Goal: Book appointment/travel/reservation

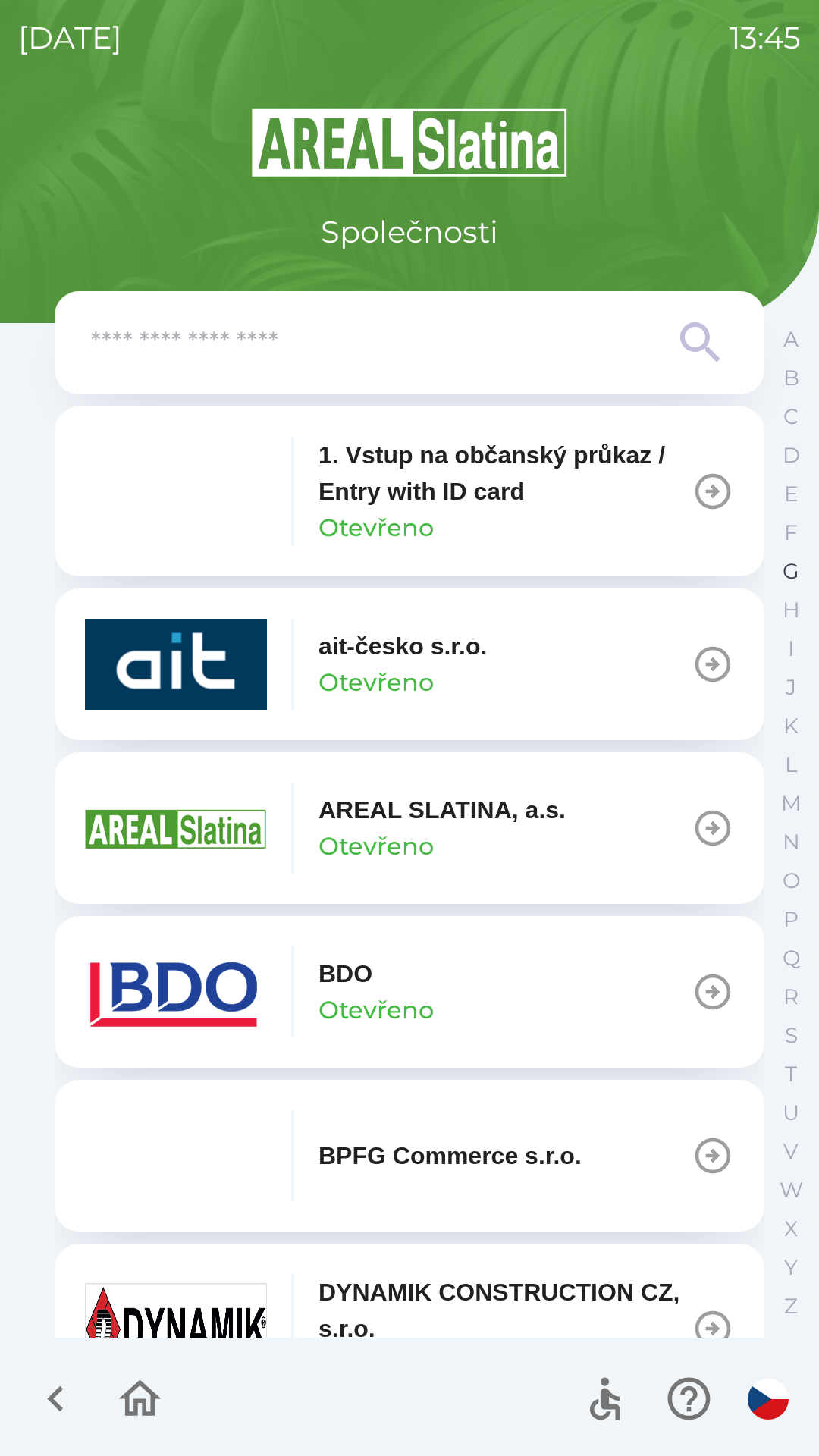
click at [785, 573] on p "G" at bounding box center [790, 572] width 17 height 27
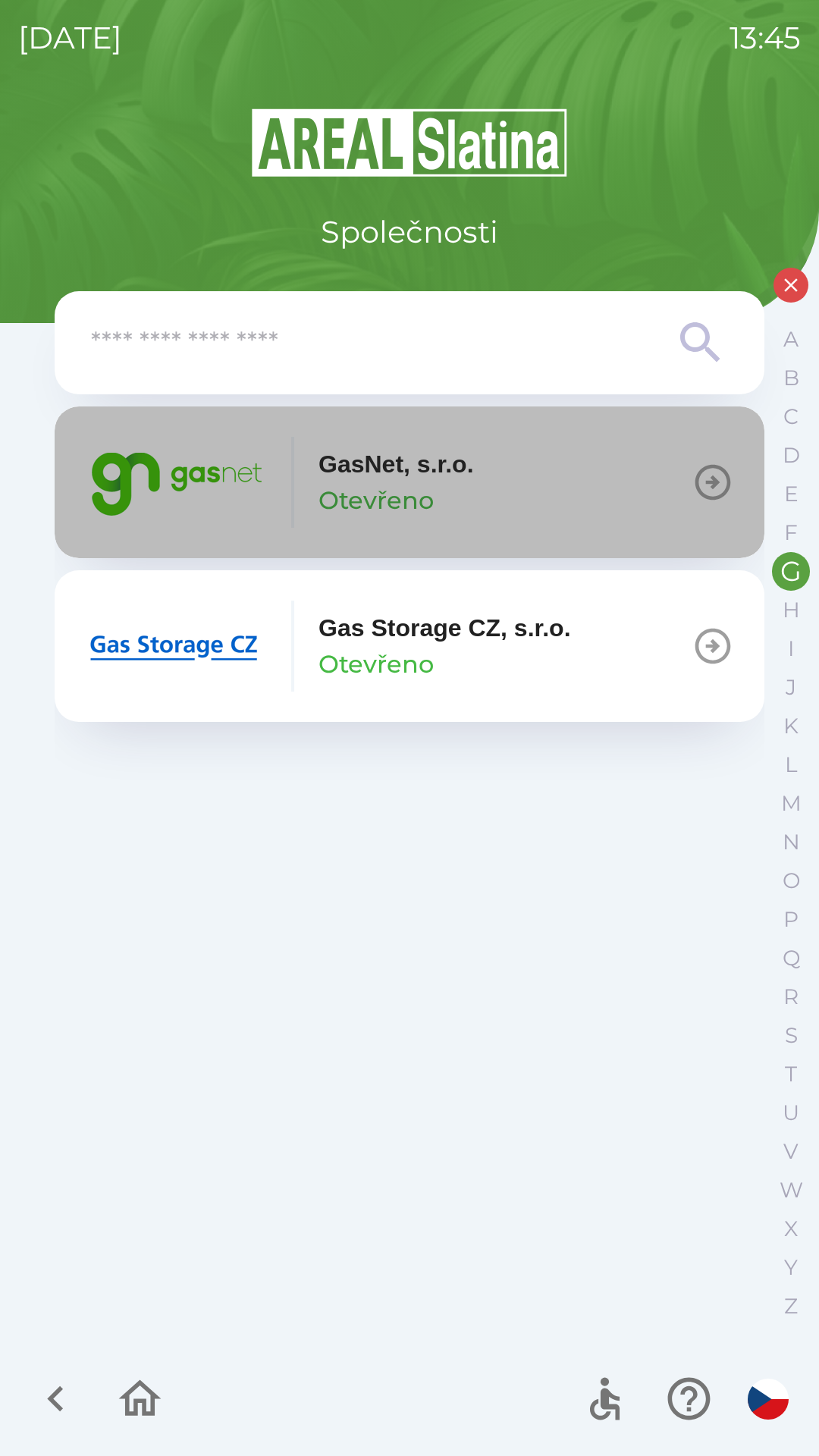
click at [185, 485] on img "button" at bounding box center [176, 482] width 182 height 91
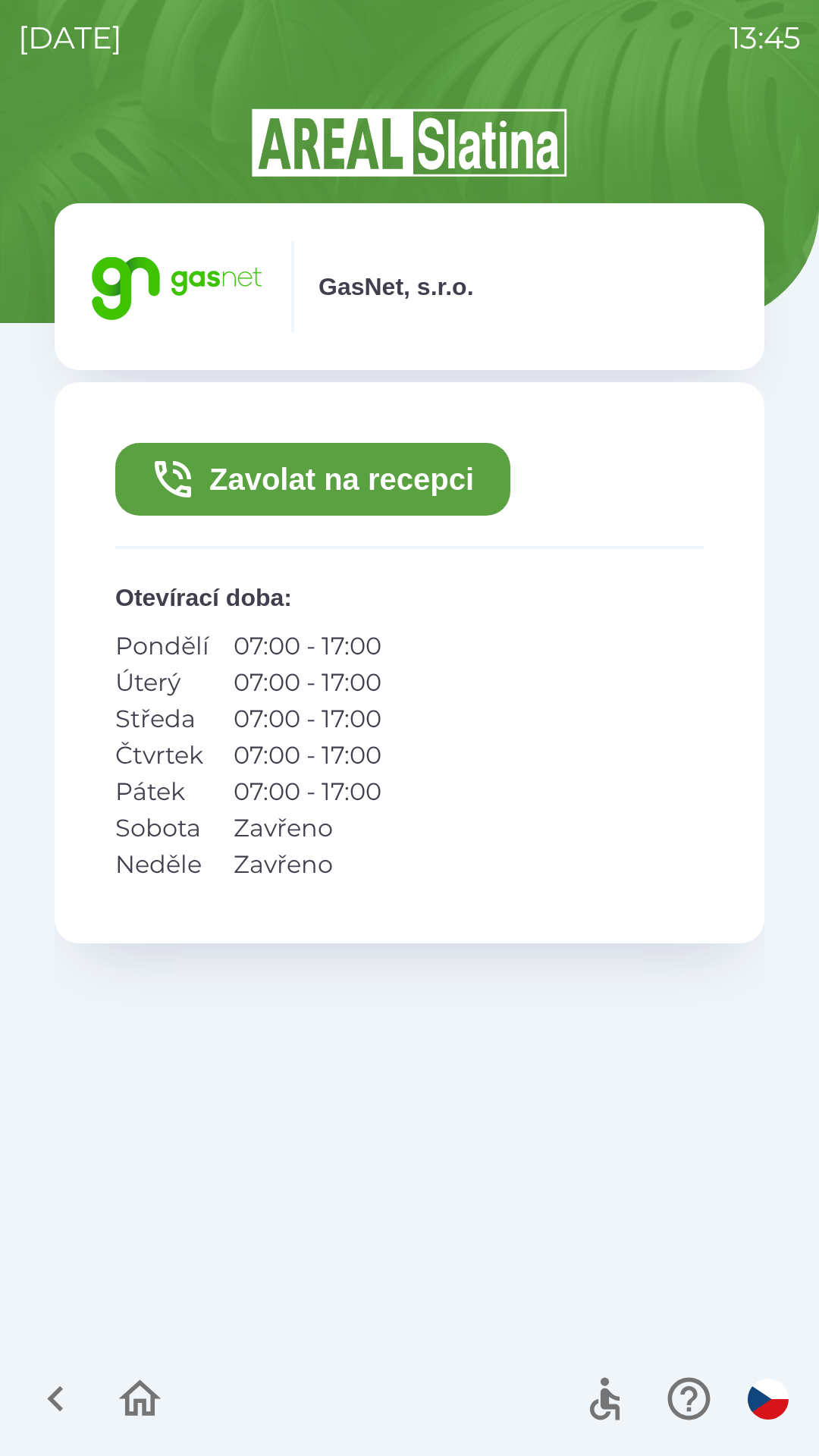
click at [264, 474] on button "Zavolat na recepci" at bounding box center [312, 479] width 395 height 73
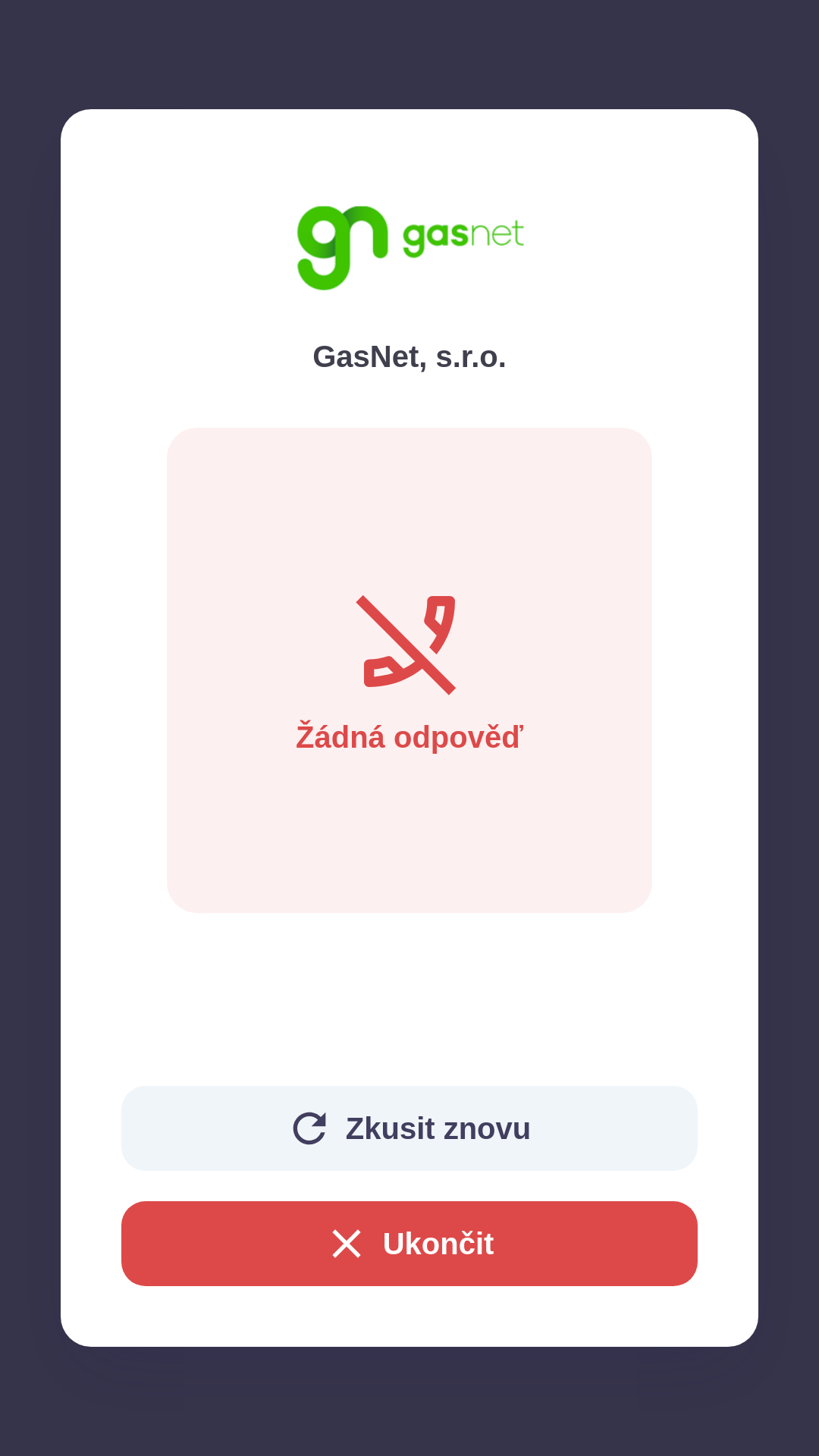
click at [412, 1240] on button "Ukončit" at bounding box center [409, 1243] width 576 height 85
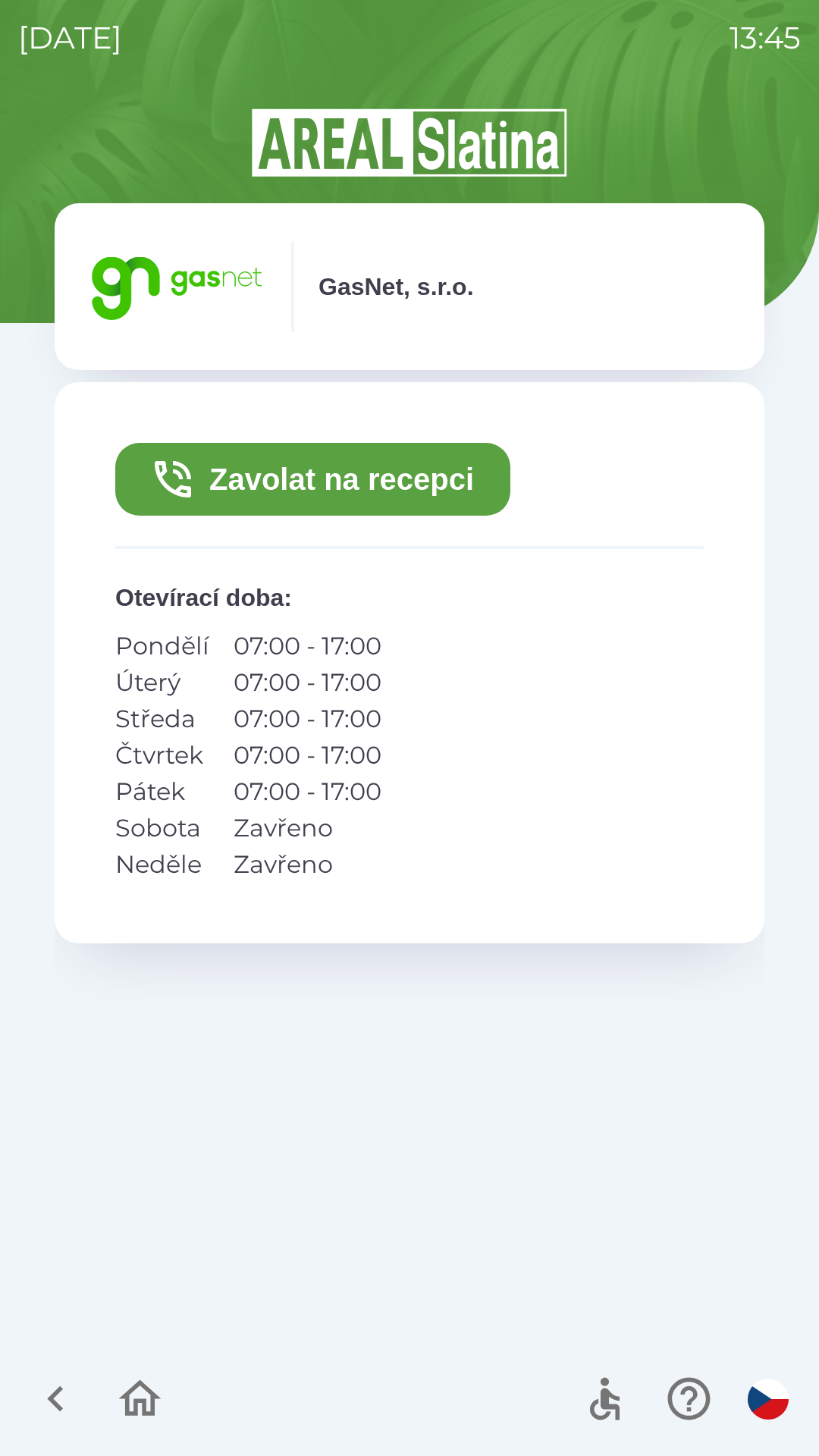
click at [136, 1393] on icon "button" at bounding box center [140, 1399] width 51 height 51
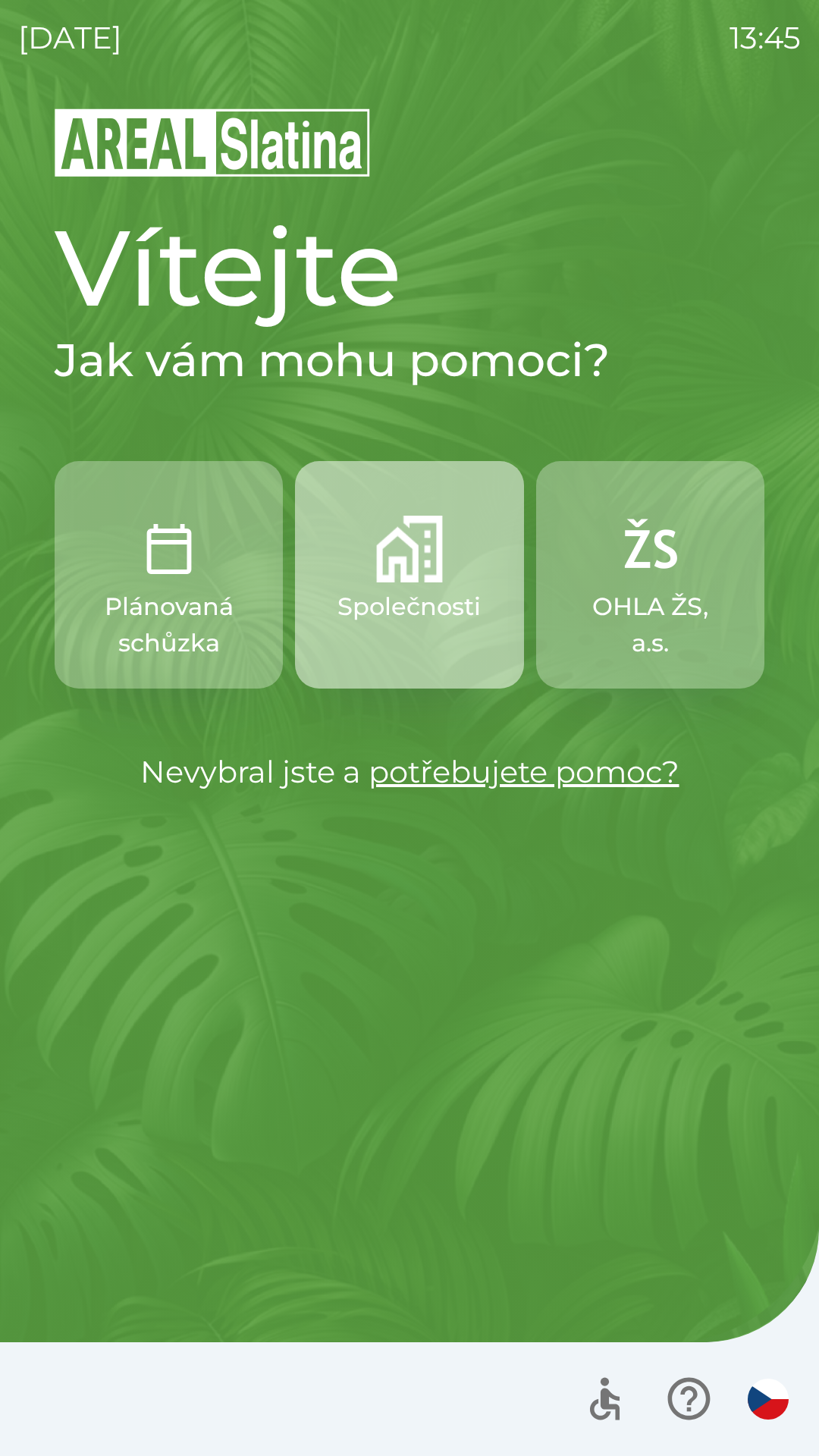
click at [382, 602] on p "Společnosti" at bounding box center [409, 607] width 143 height 36
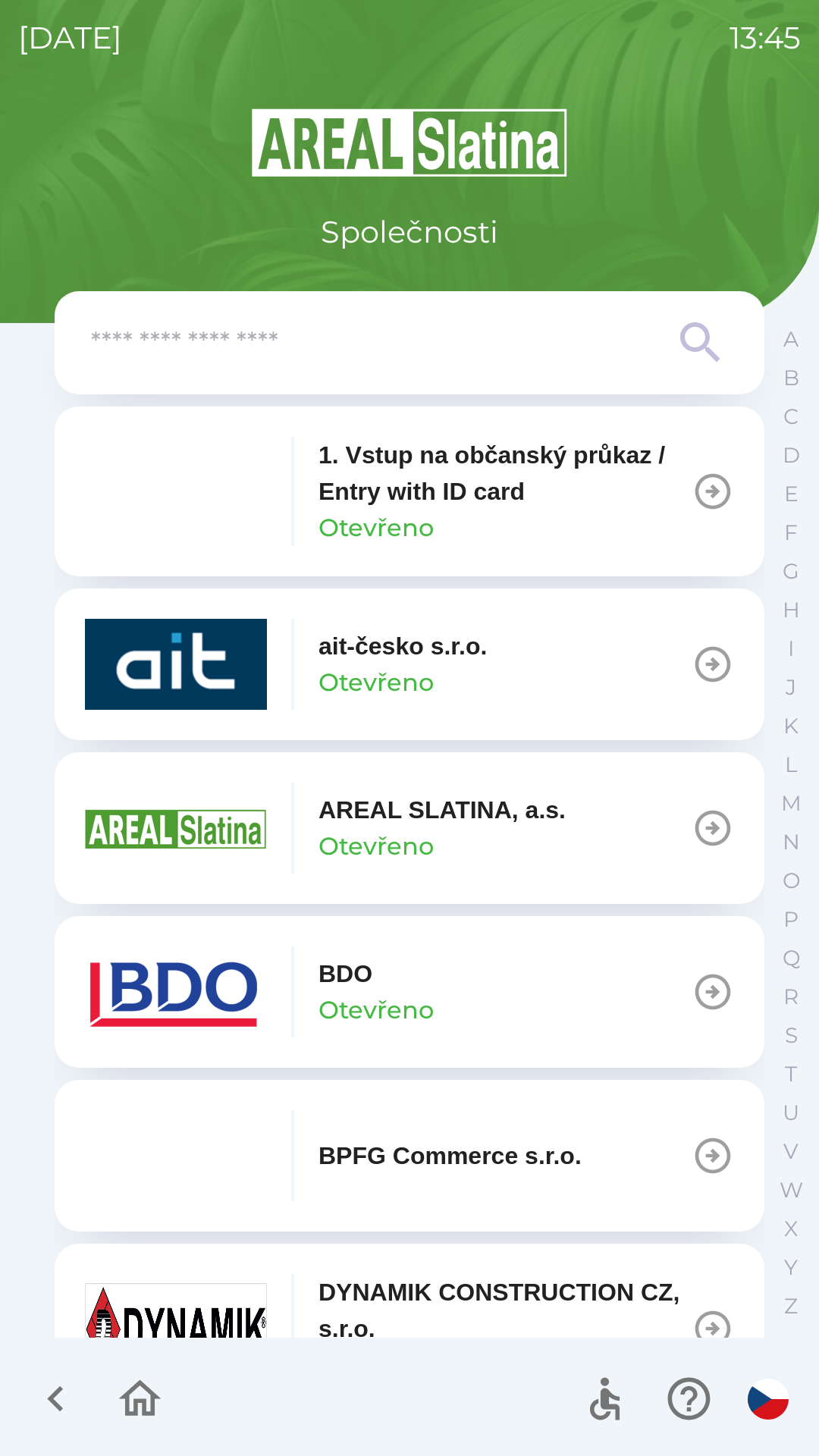
click at [414, 493] on p "1. Vstup na občanský průkaz / Entry with ID card" at bounding box center [504, 473] width 373 height 73
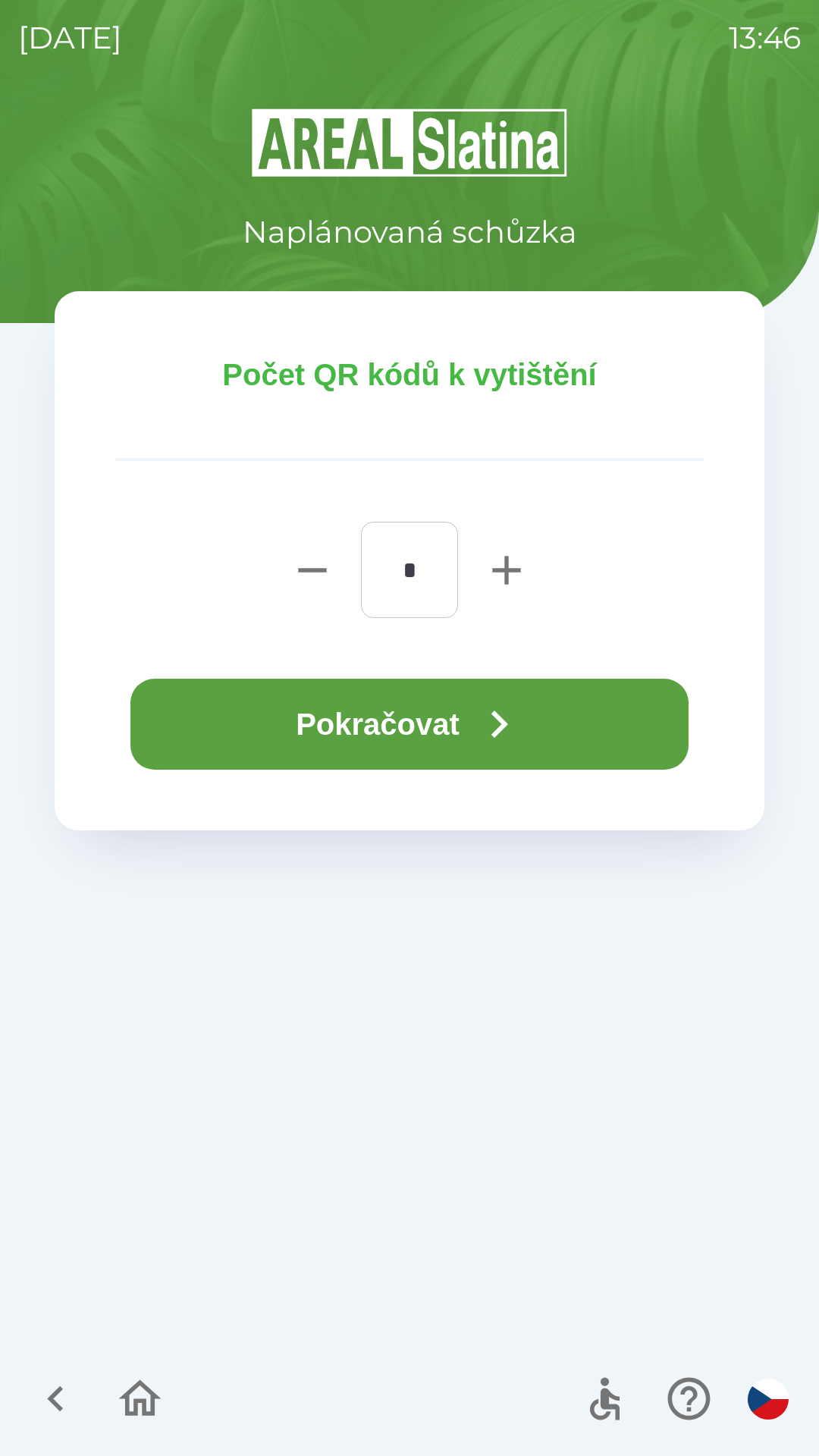
click at [278, 722] on button "Pokračovat" at bounding box center [410, 724] width 558 height 91
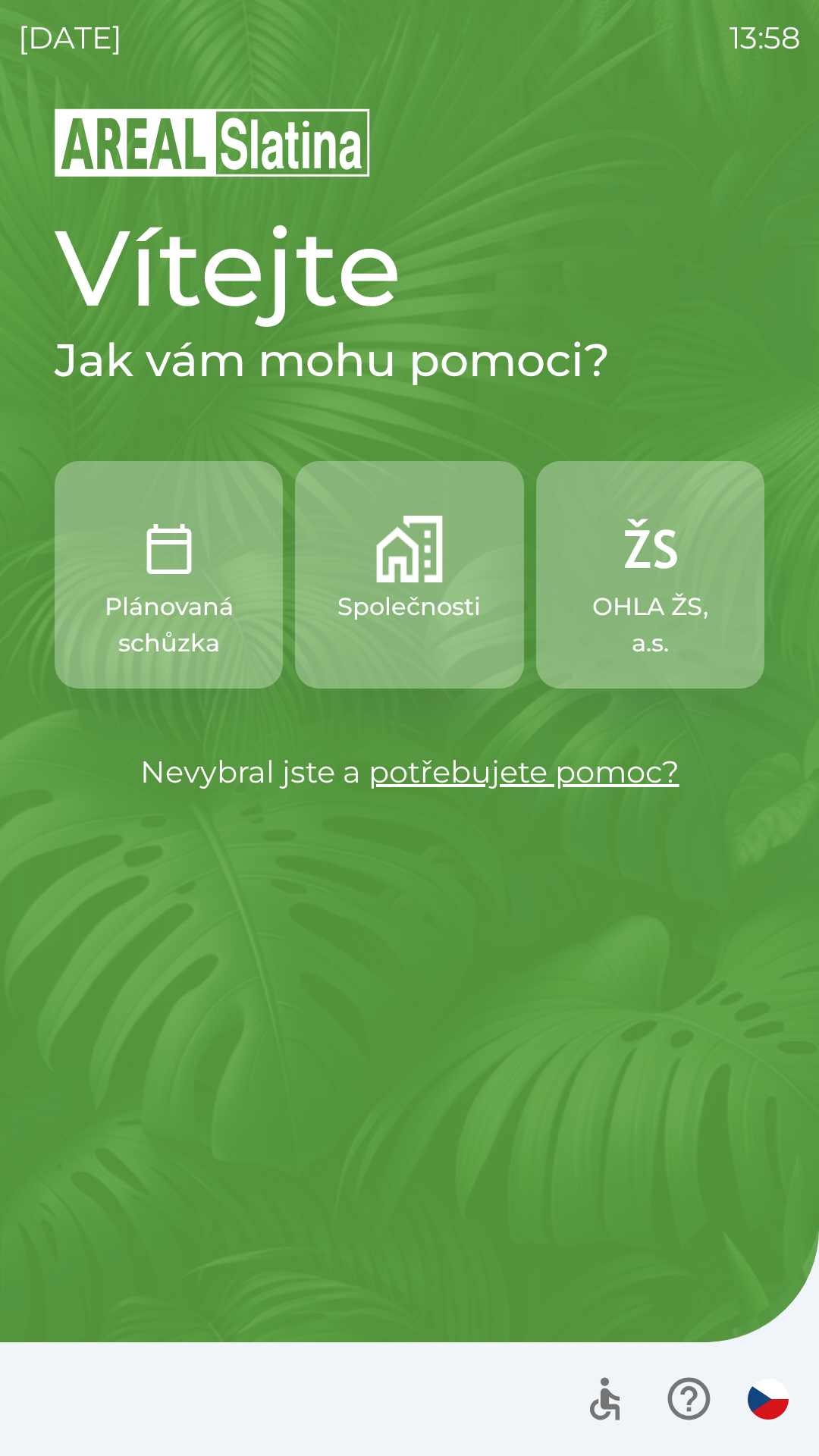
click at [154, 578] on img "button" at bounding box center [169, 549] width 67 height 67
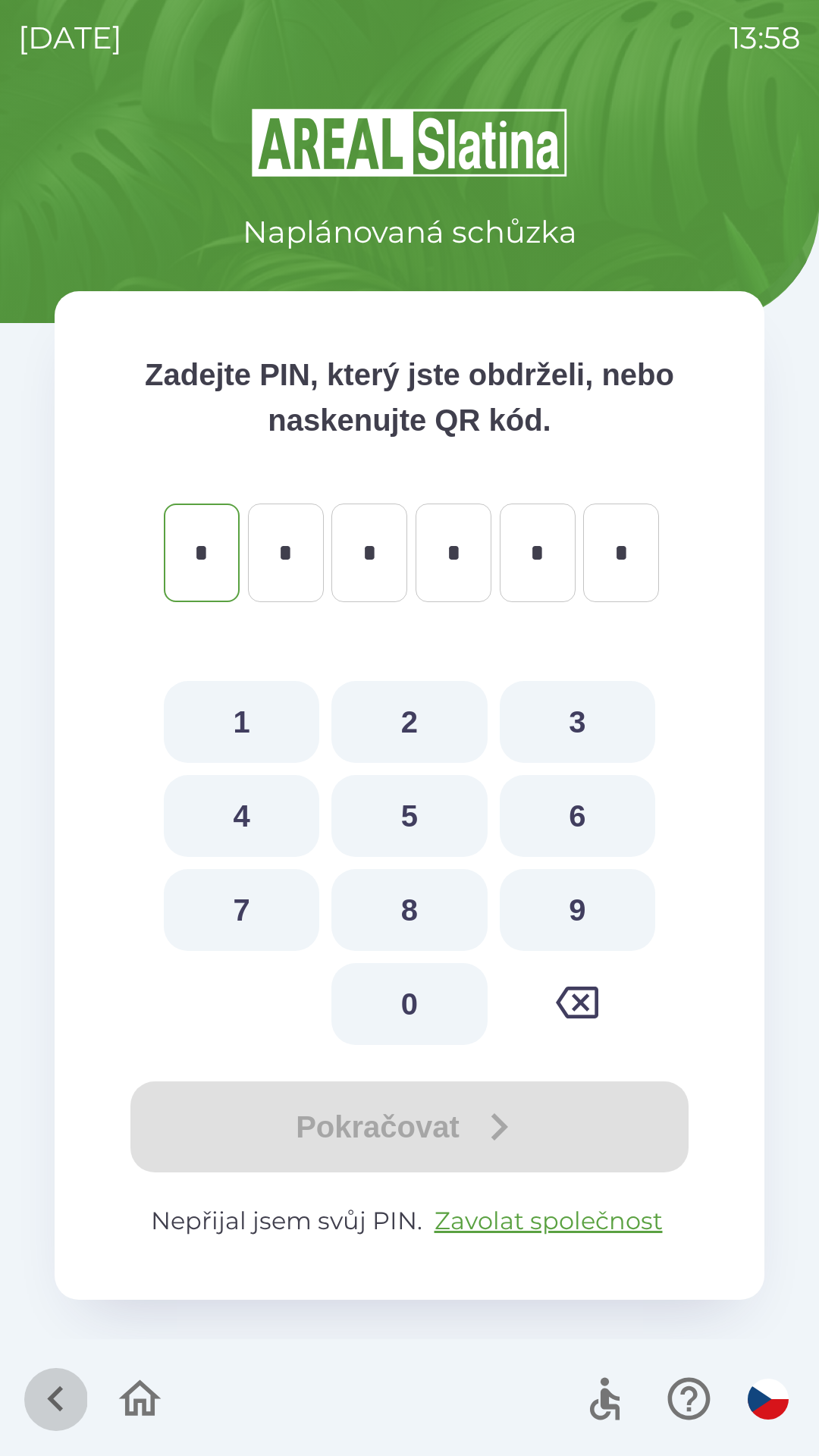
click at [48, 1404] on icon "button" at bounding box center [55, 1399] width 51 height 51
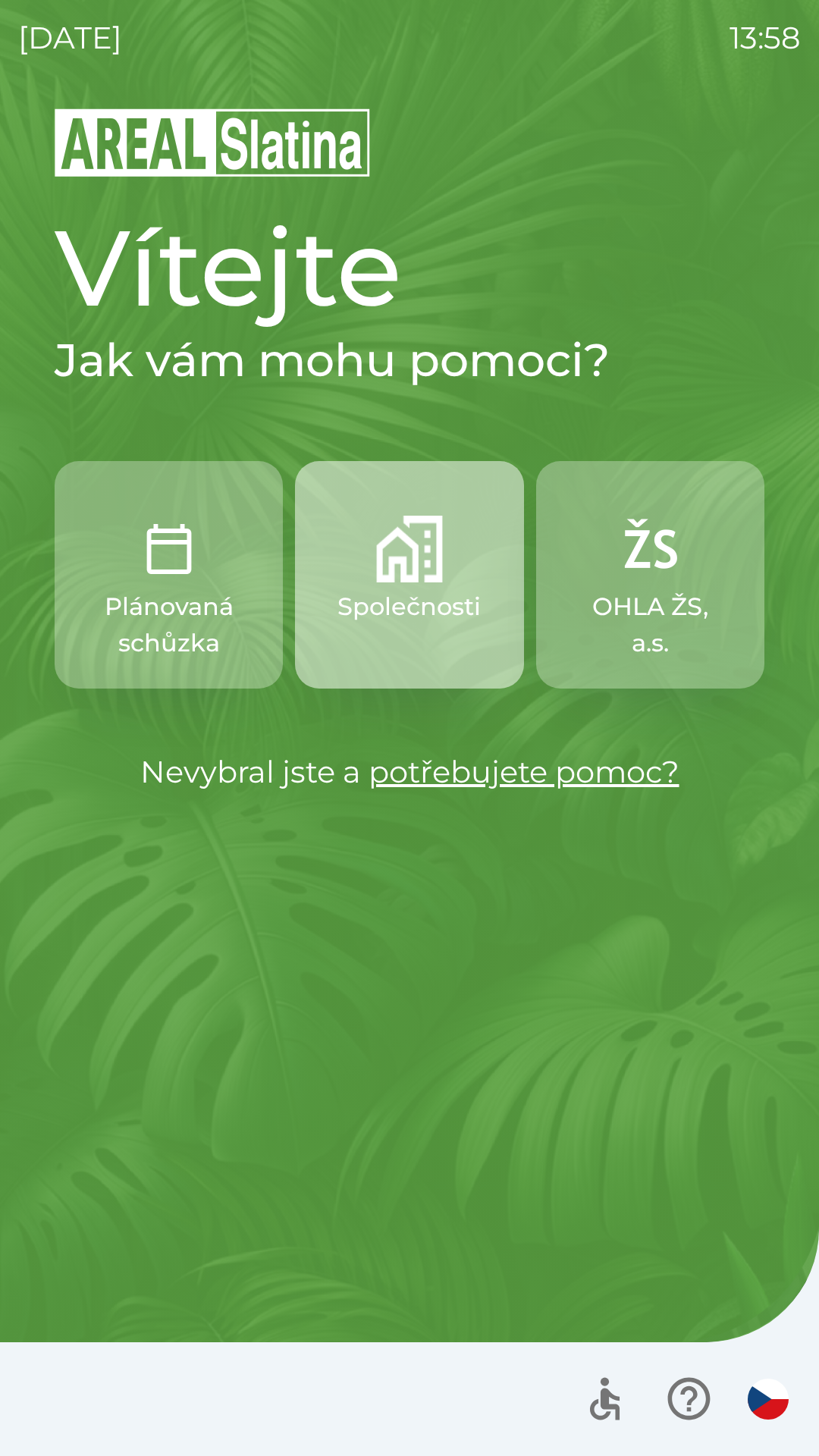
click at [401, 591] on p "Společnosti" at bounding box center [409, 607] width 143 height 36
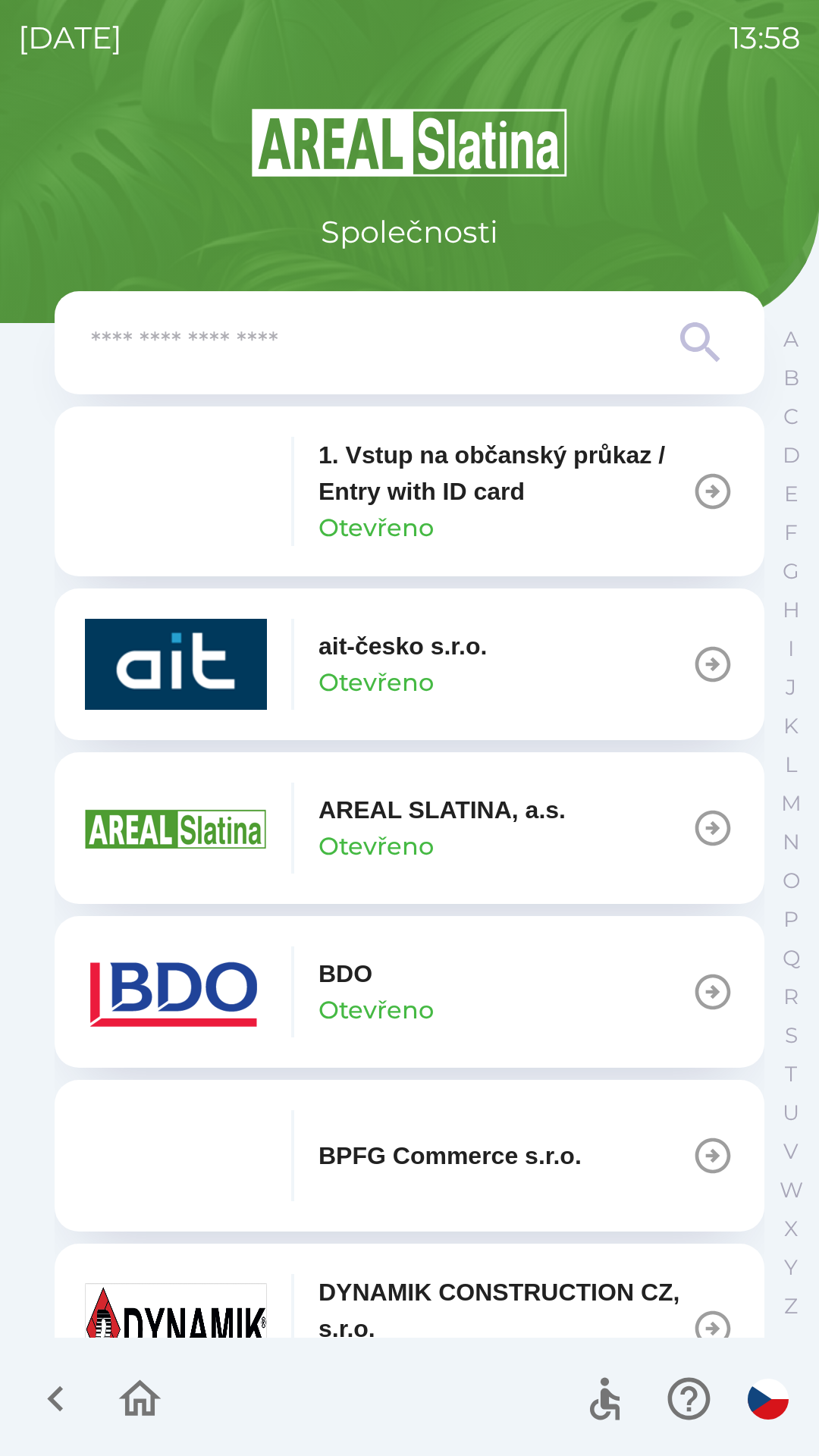
click at [399, 988] on div "BDO Otevřeno" at bounding box center [376, 991] width 115 height 73
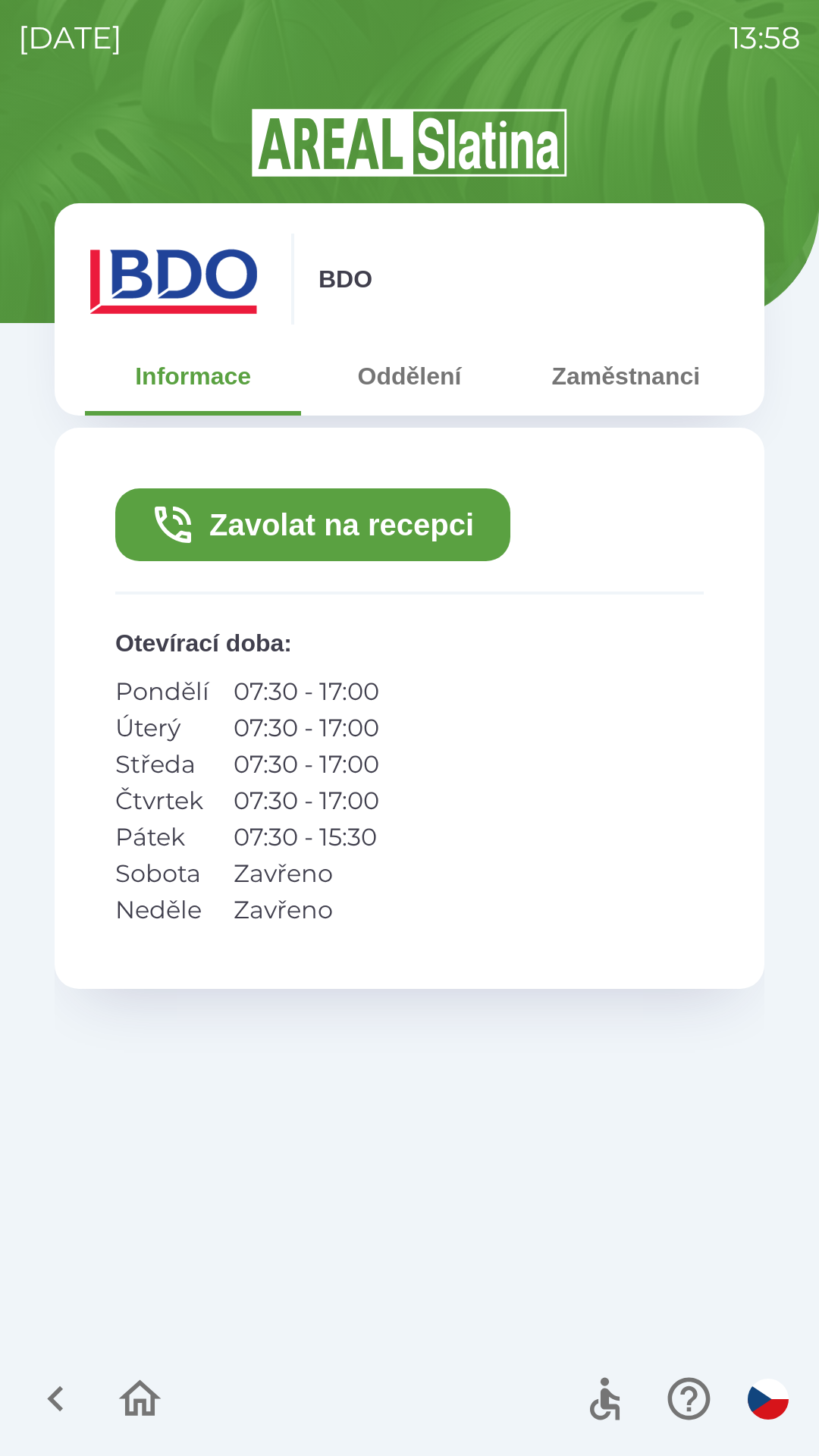
click at [381, 524] on button "Zavolat na recepci" at bounding box center [312, 525] width 395 height 73
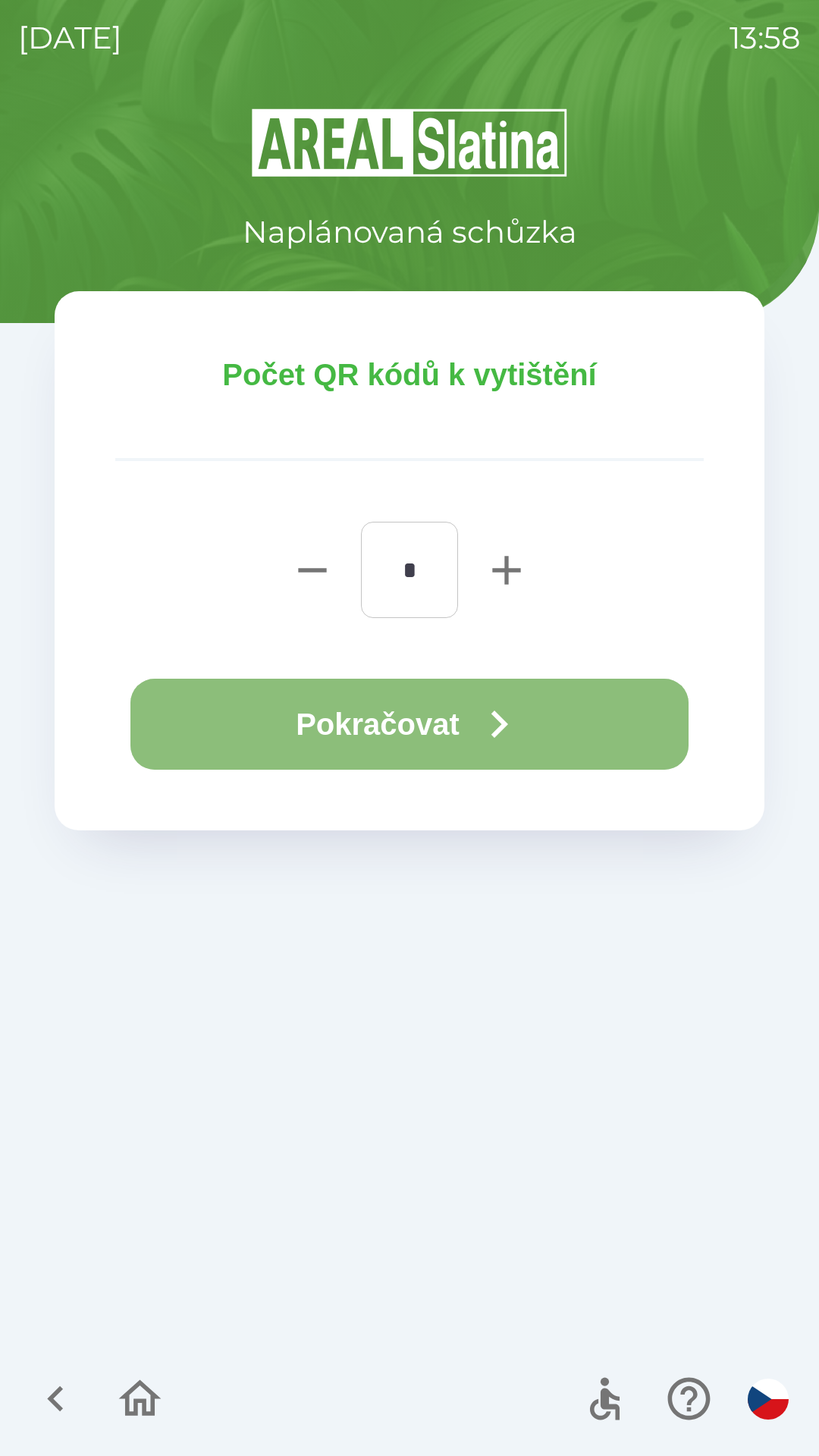
click at [416, 715] on button "Pokračovat" at bounding box center [410, 724] width 558 height 91
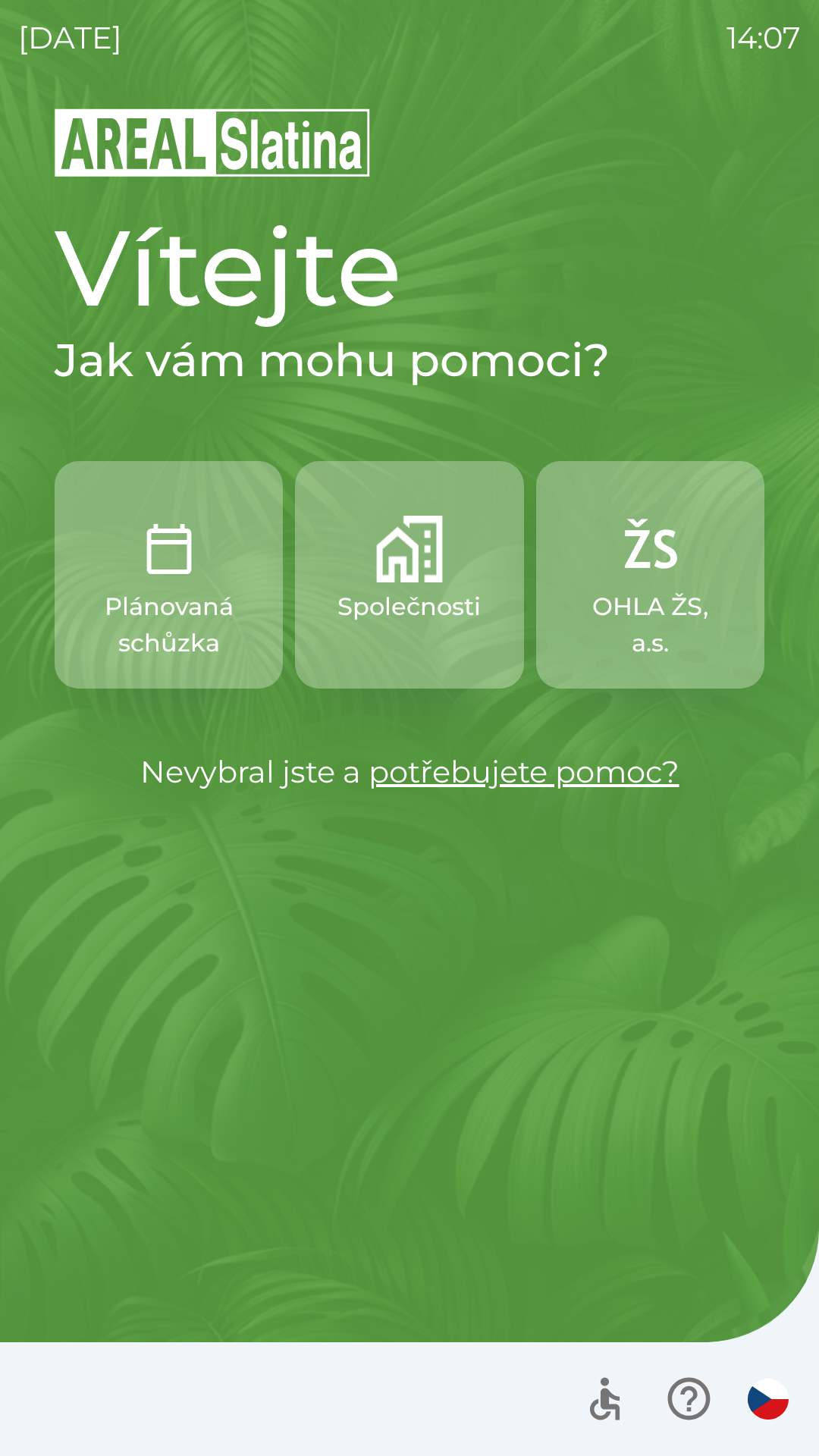
click at [776, 371] on div "Vítejte Jak vám mohu pomoci? Plánovaná schůzka Společnosti OHLA ŽS, a.s. Nevybr…" at bounding box center [409, 780] width 782 height 1350
